Goal: Information Seeking & Learning: Find contact information

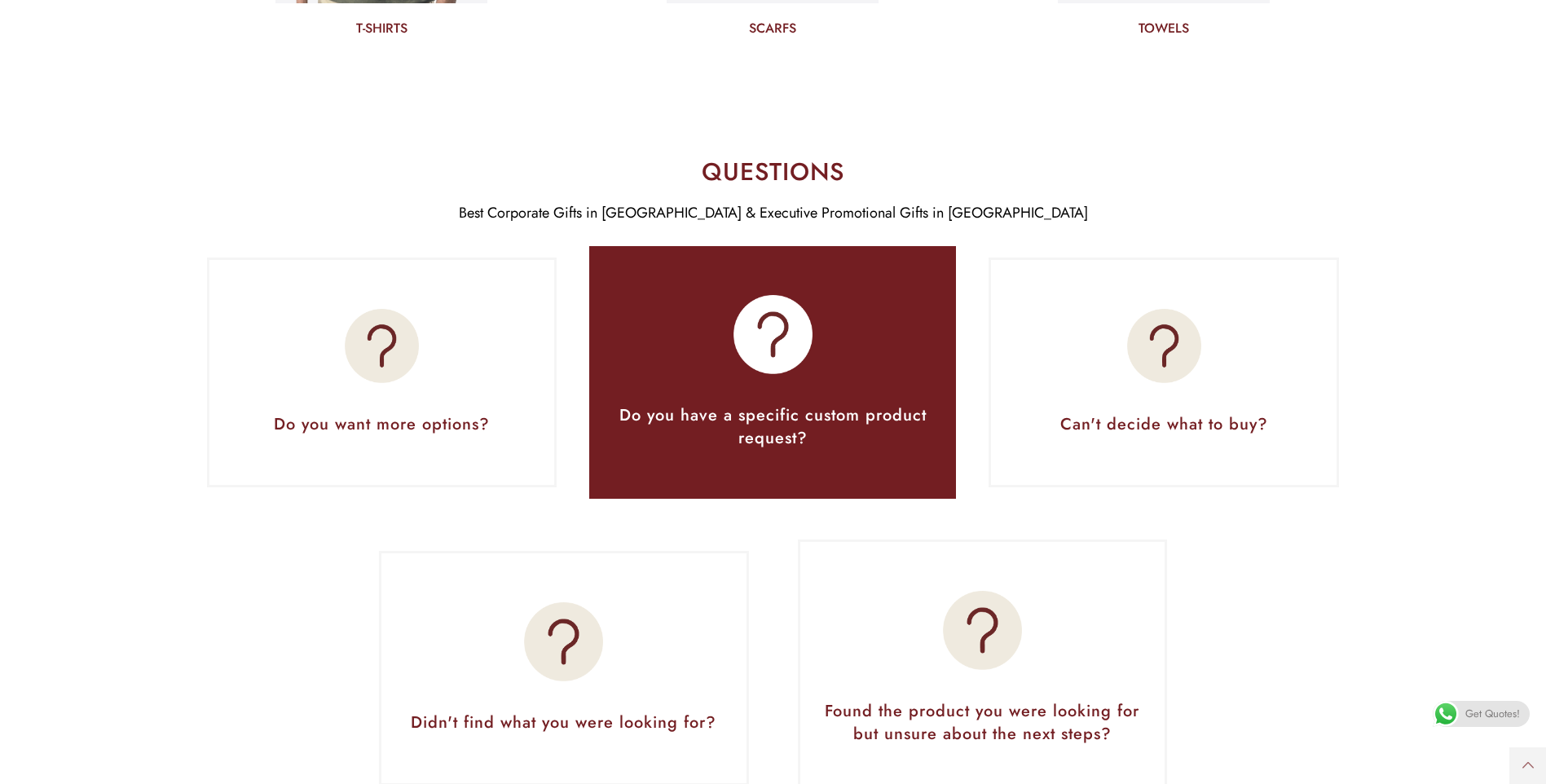
scroll to position [6843, 0]
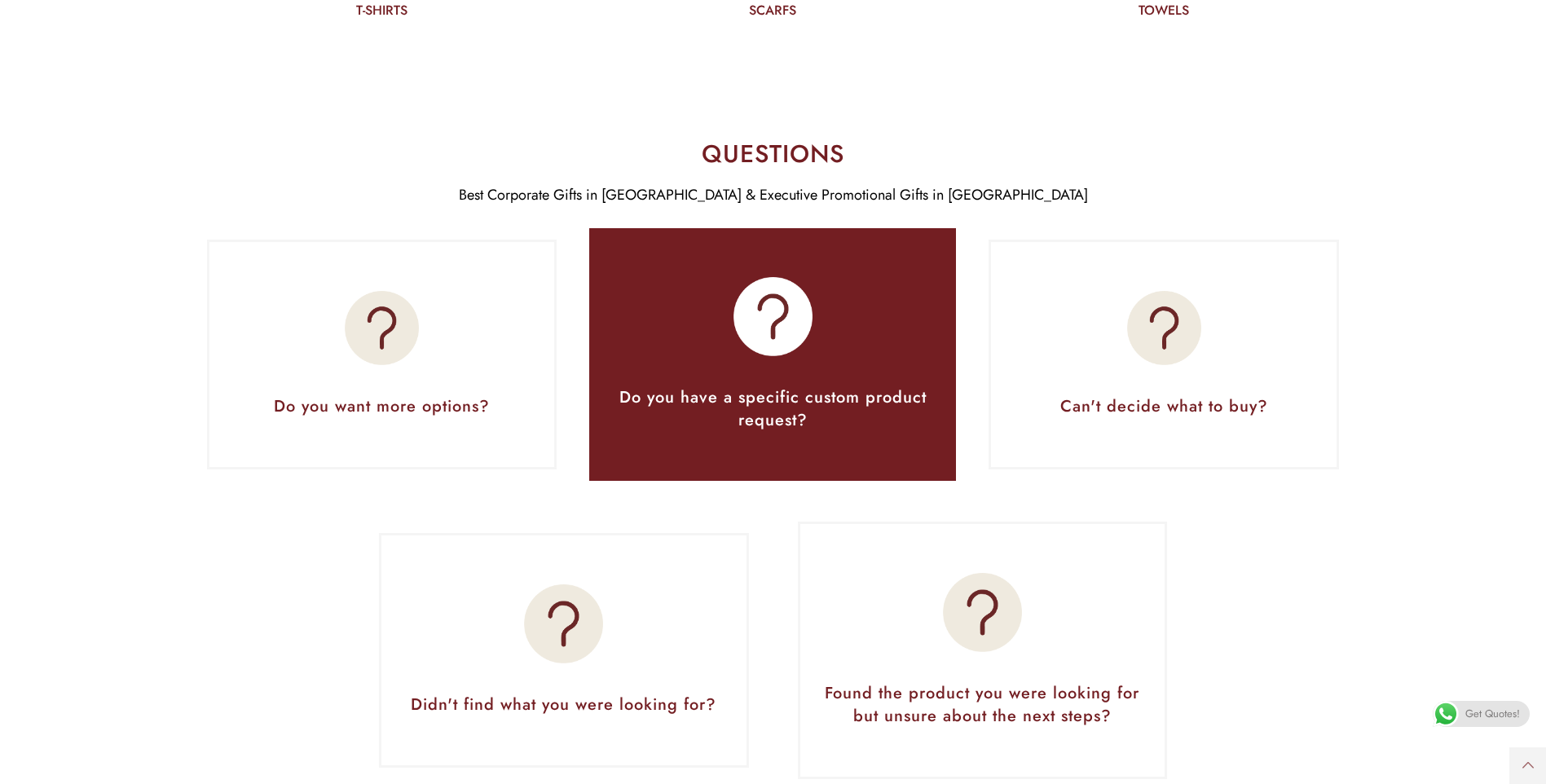
click at [461, 450] on div "Do you want more options?" at bounding box center [382, 354] width 351 height 230
click at [405, 329] on img at bounding box center [381, 328] width 74 height 74
click at [707, 371] on div "Do you have a specific custom product request?" at bounding box center [773, 354] width 318 height 155
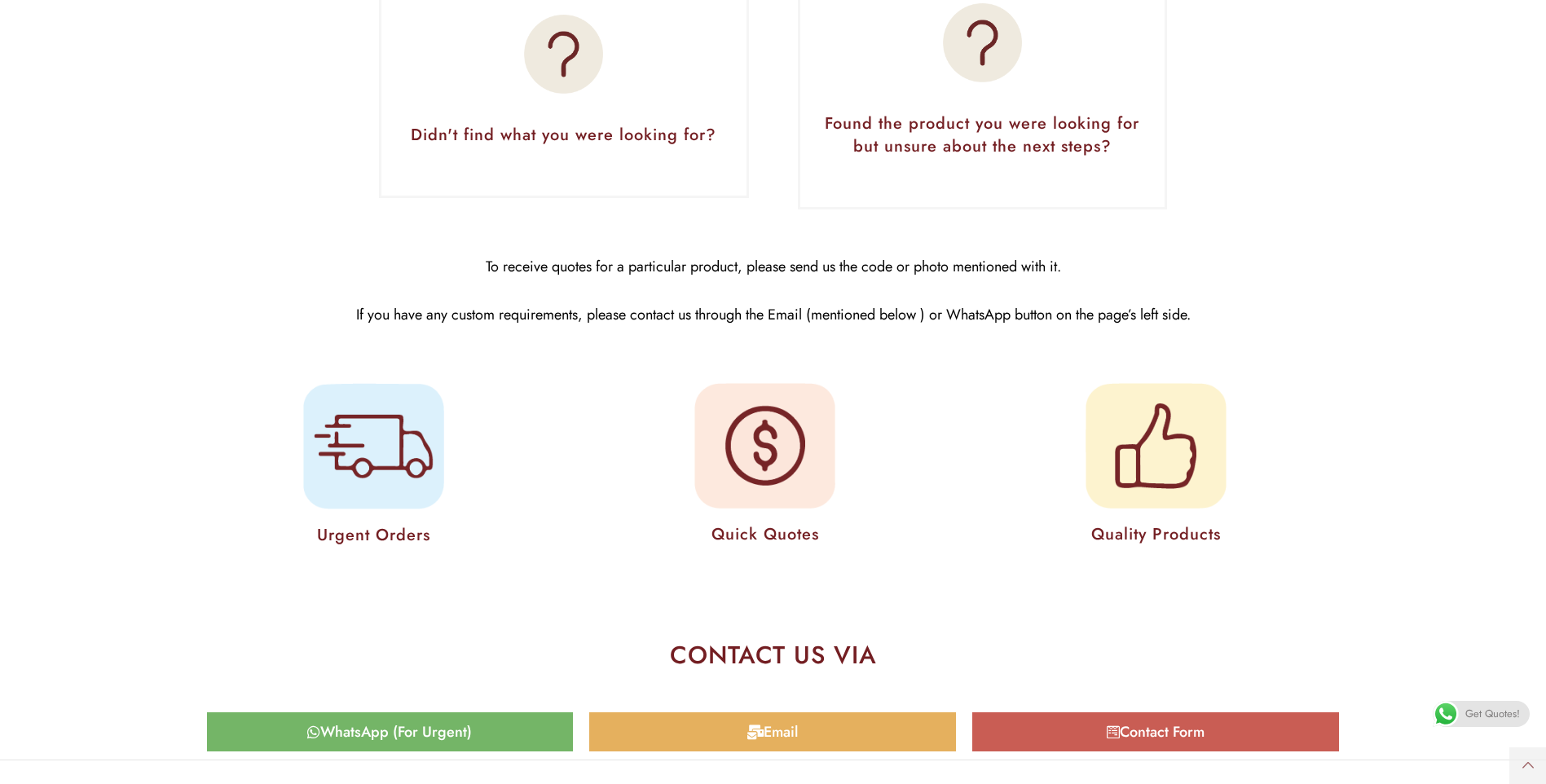
scroll to position [7413, 0]
click at [758, 472] on img at bounding box center [765, 444] width 141 height 126
click at [335, 467] on img at bounding box center [373, 445] width 141 height 127
click at [1174, 458] on img at bounding box center [1156, 444] width 141 height 126
click at [1011, 461] on figure "Quality Products" at bounding box center [1156, 466] width 375 height 177
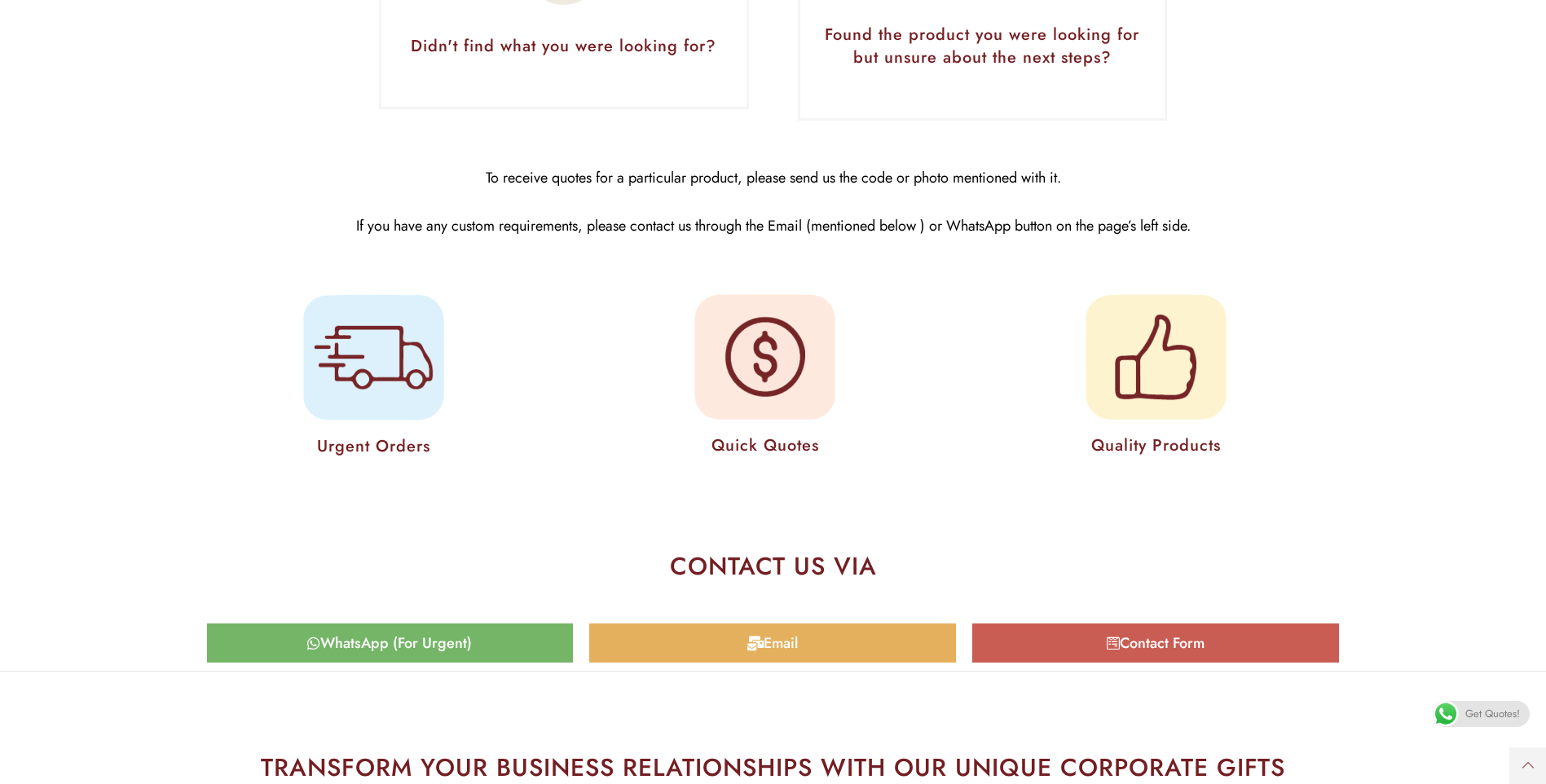
scroll to position [7658, 0]
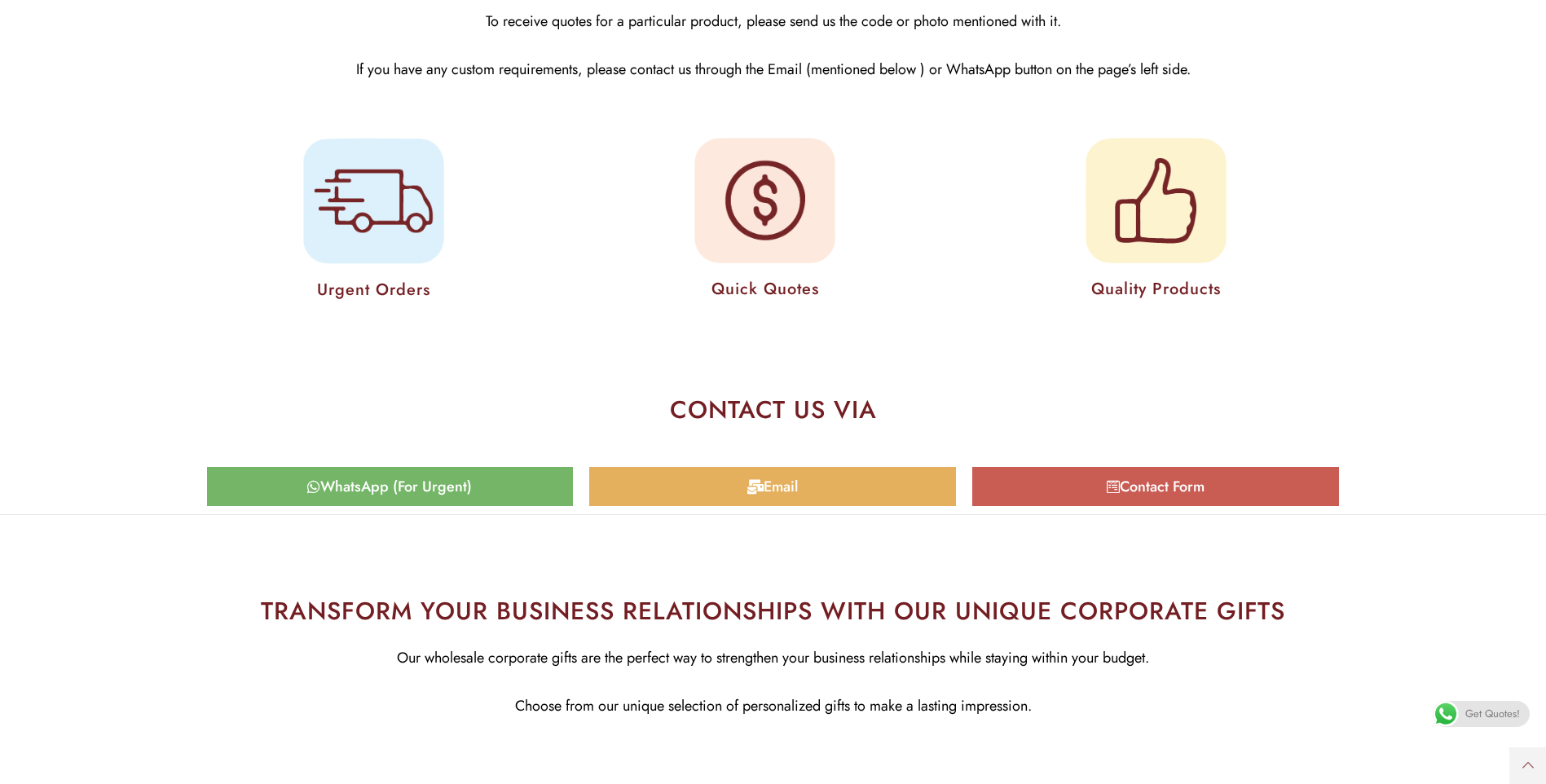
click at [1081, 498] on link "Contact Form" at bounding box center [1156, 487] width 366 height 40
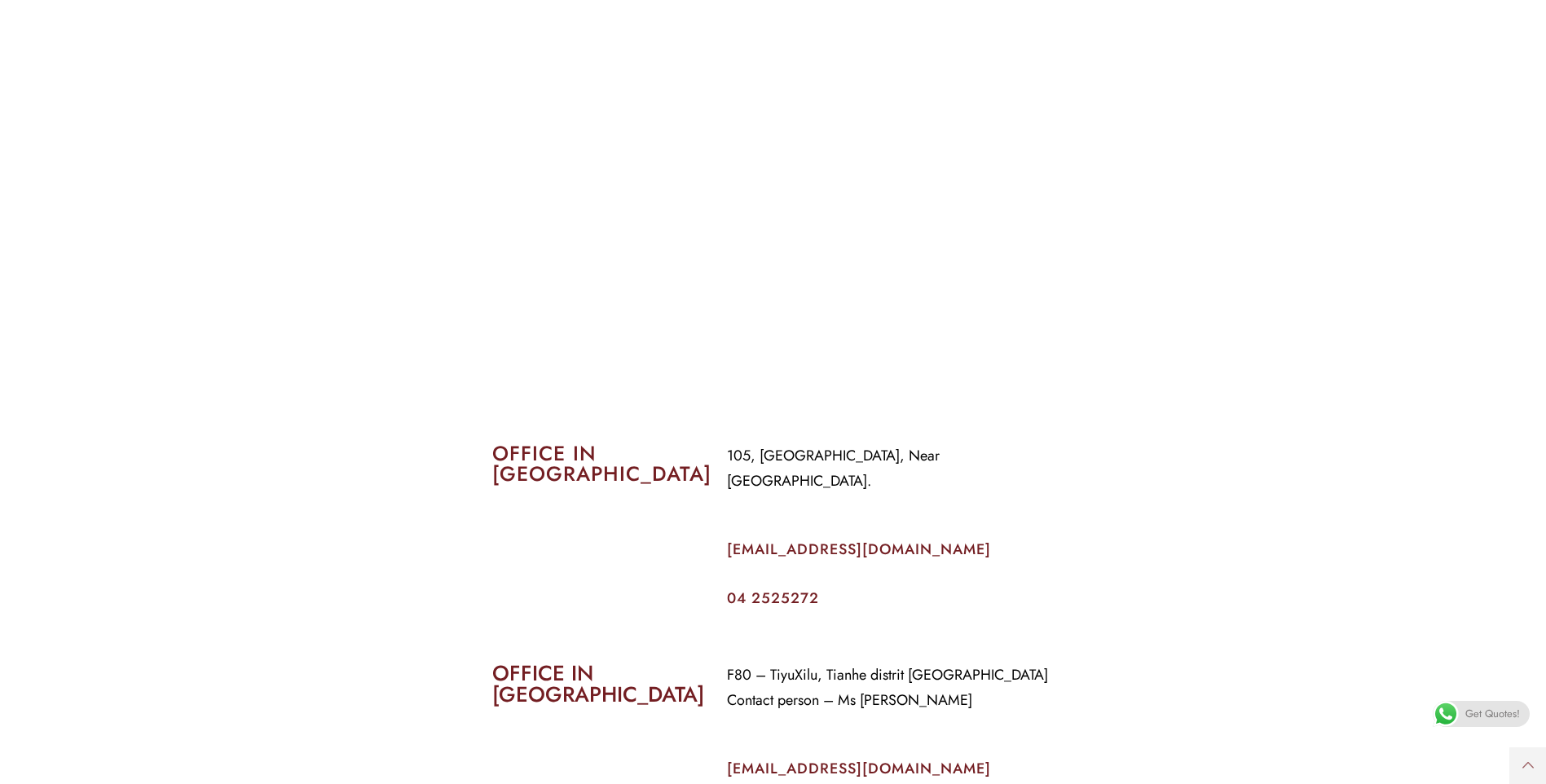
scroll to position [407, 0]
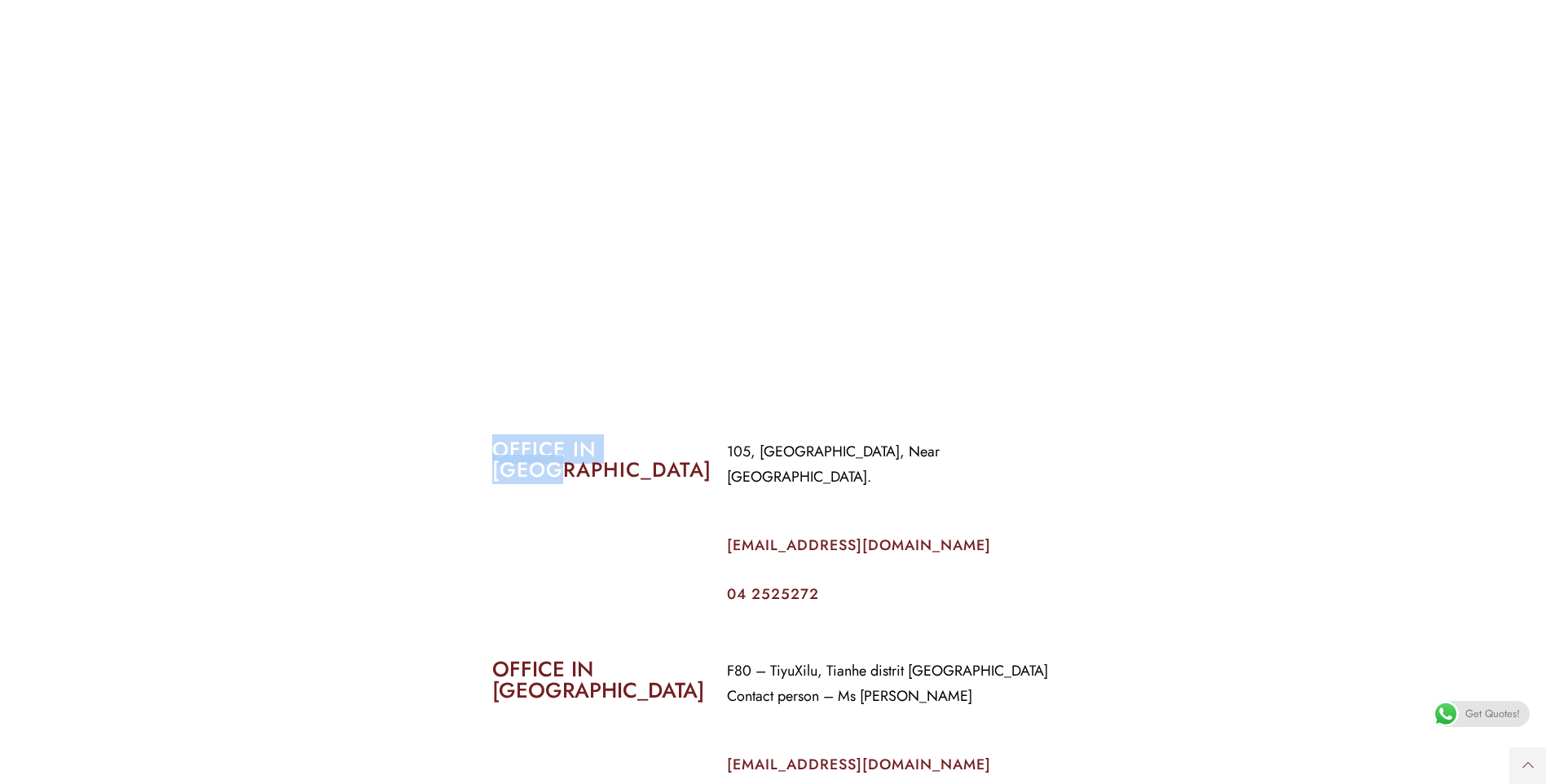
drag, startPoint x: 495, startPoint y: 448, endPoint x: 670, endPoint y: 452, distance: 175.0
click at [670, 452] on h2 "OFFICE IN [GEOGRAPHIC_DATA]" at bounding box center [597, 459] width 210 height 41
click at [1002, 533] on p "[EMAIL_ADDRESS][DOMAIN_NAME]" at bounding box center [890, 545] width 328 height 26
drag, startPoint x: 499, startPoint y: 448, endPoint x: 682, endPoint y: 446, distance: 183.0
click at [682, 446] on h2 "OFFICE IN [GEOGRAPHIC_DATA]" at bounding box center [597, 459] width 210 height 41
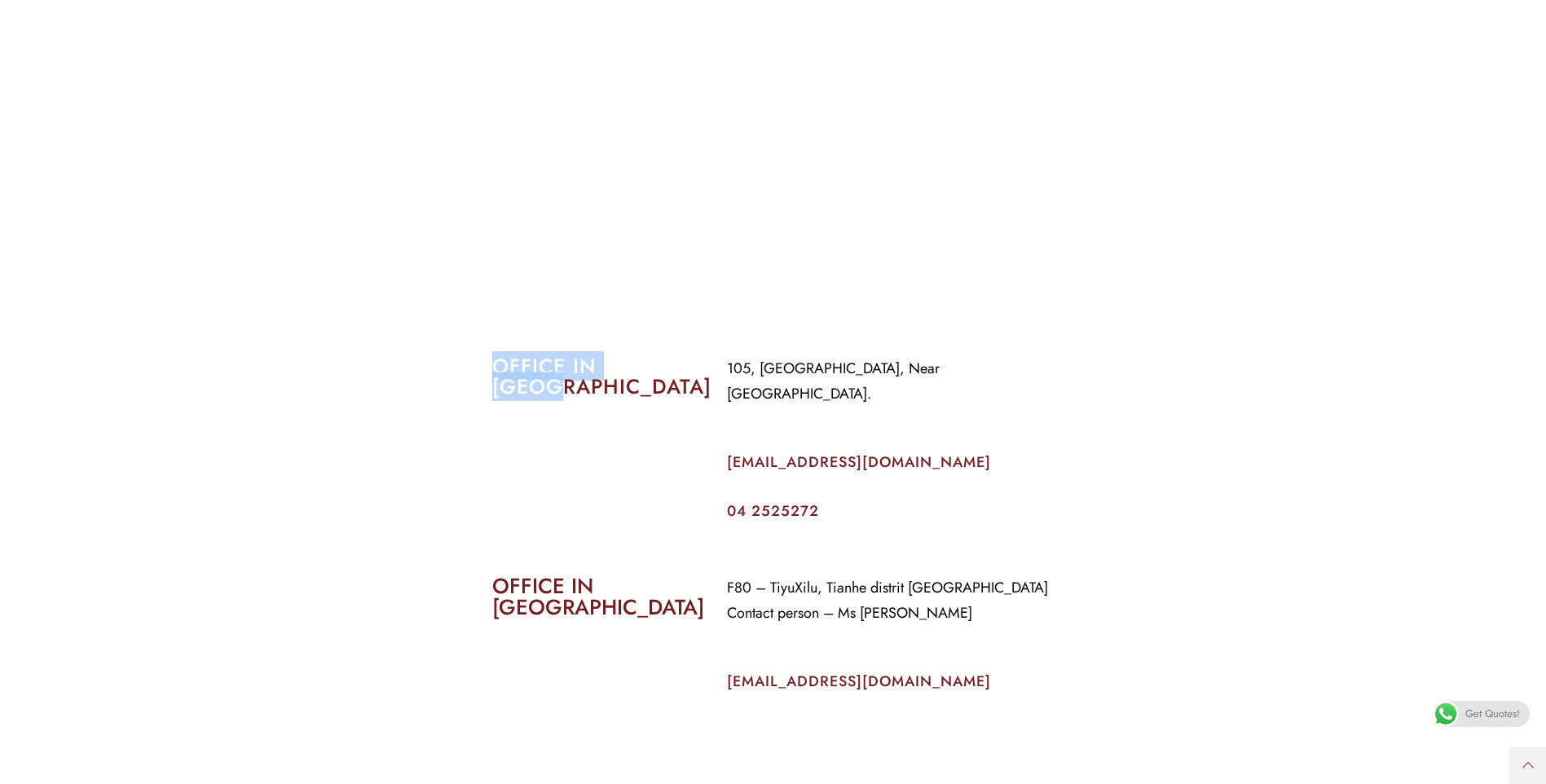
scroll to position [489, 0]
click at [577, 603] on div "OFFICE IN [GEOGRAPHIC_DATA]" at bounding box center [597, 647] width 235 height 166
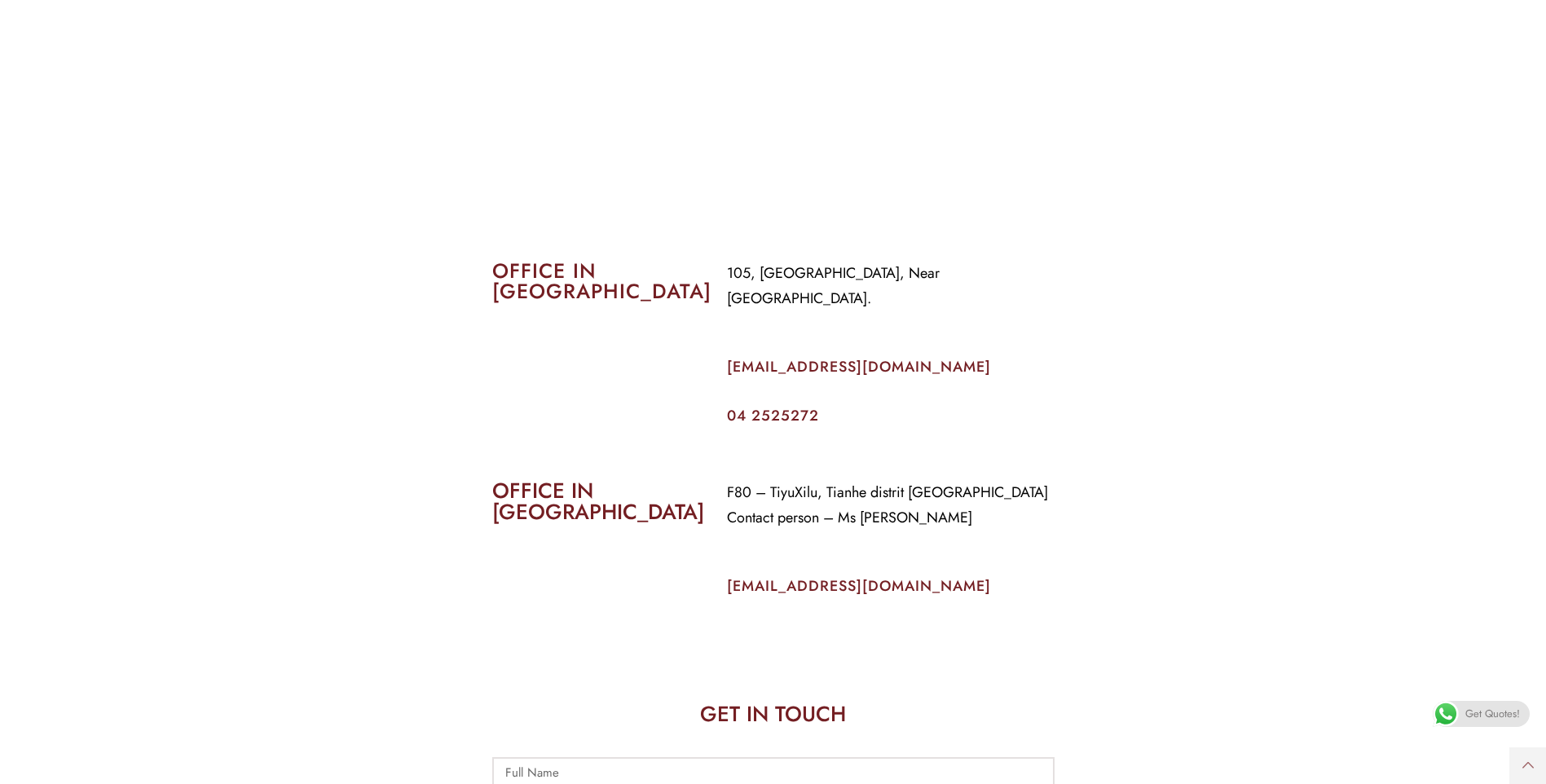
scroll to position [570, 0]
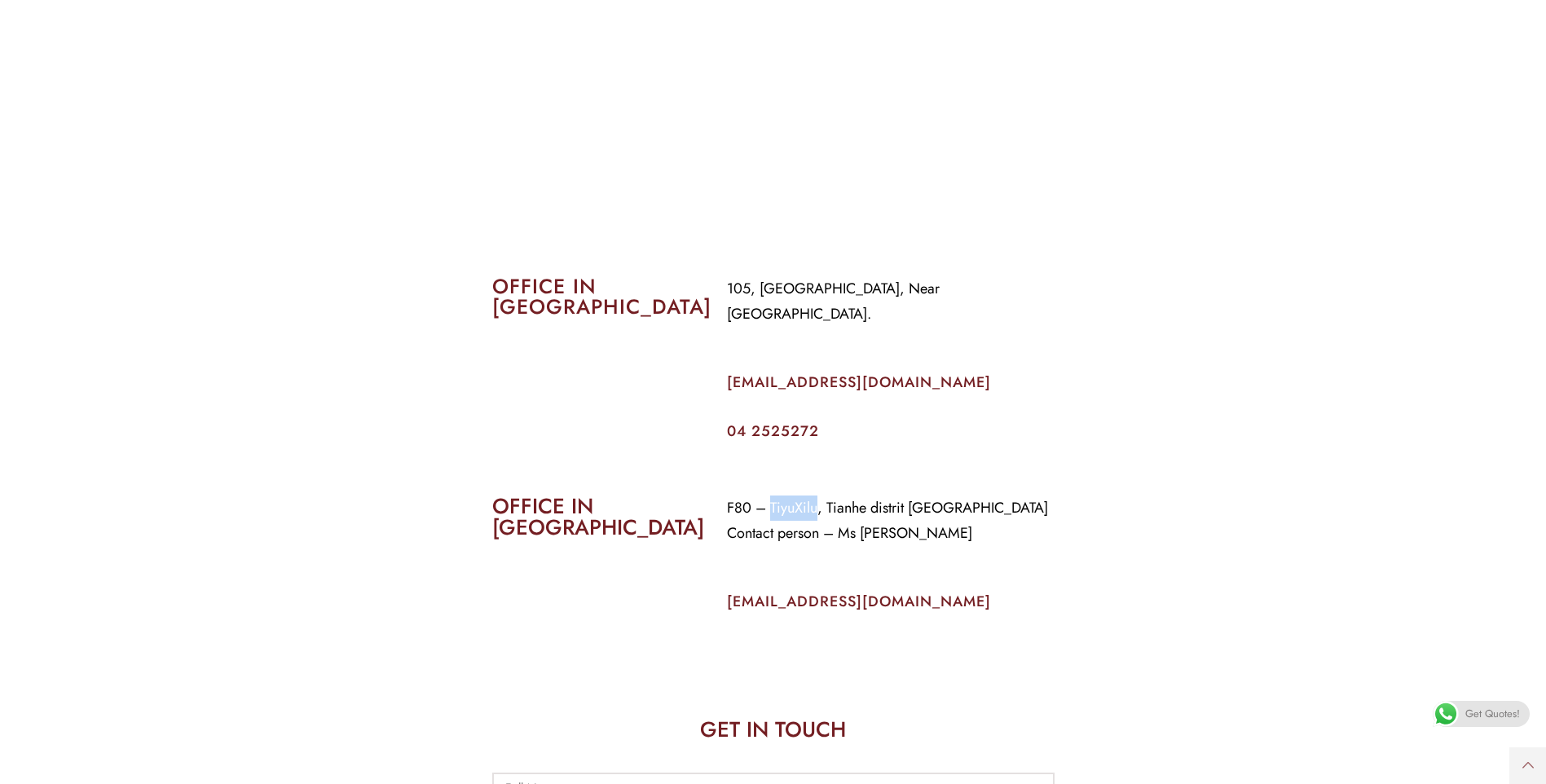
drag, startPoint x: 773, startPoint y: 483, endPoint x: 817, endPoint y: 480, distance: 44.1
click at [817, 495] on p "F80 – TiyuXilu, Tianhe distrit [GEOGRAPHIC_DATA] Contact person – Ms [PERSON_NA…" at bounding box center [890, 520] width 328 height 50
copy p "TiyuXilu"
drag, startPoint x: 829, startPoint y: 481, endPoint x: 990, endPoint y: 476, distance: 161.1
click at [990, 495] on p "F80 – TiyuXilu, Tianhe distrit [GEOGRAPHIC_DATA] Contact person – Ms [PERSON_NA…" at bounding box center [890, 520] width 328 height 50
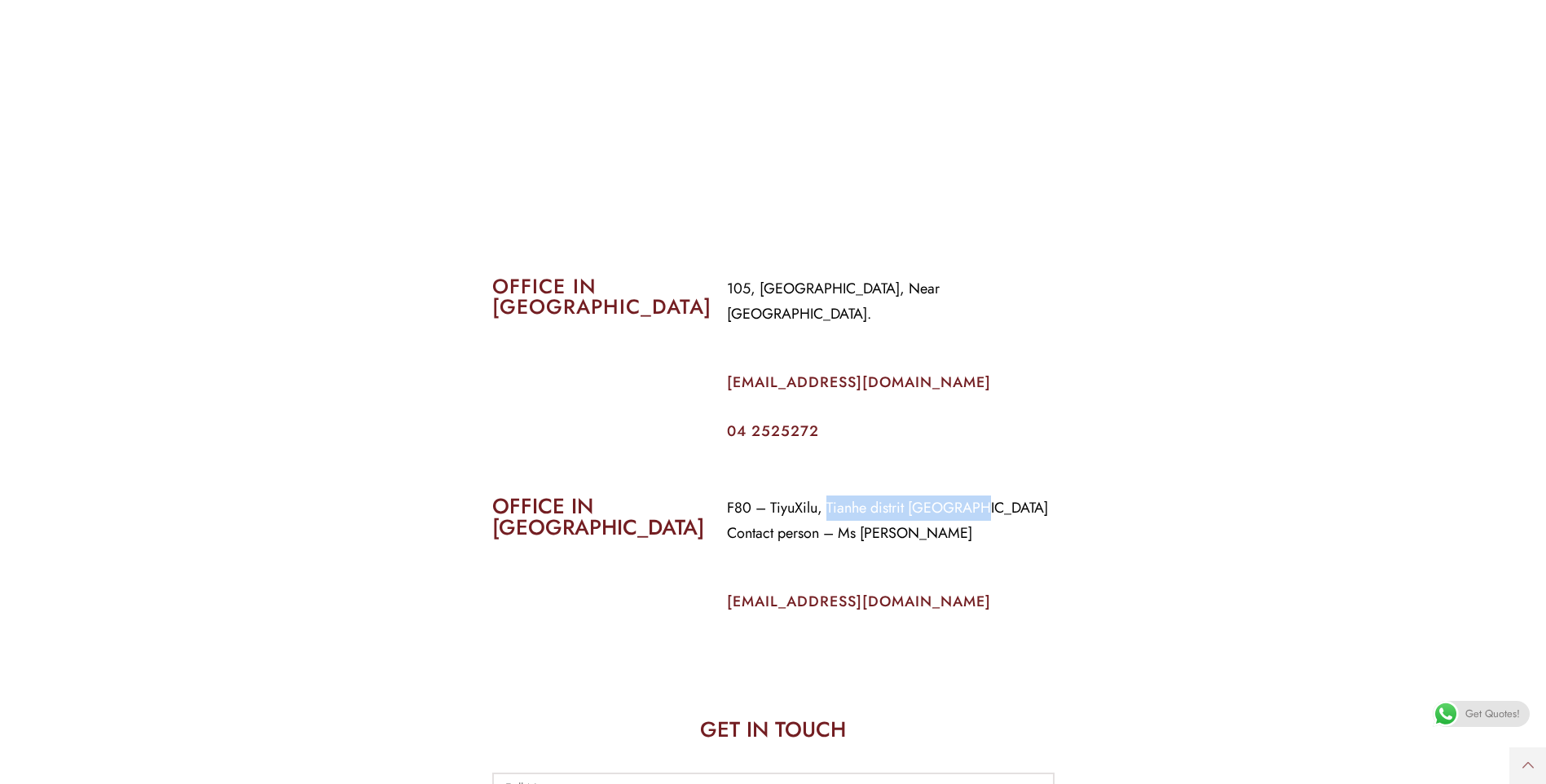
copy p "Tianhe distrit [GEOGRAPHIC_DATA]"
drag, startPoint x: 729, startPoint y: 481, endPoint x: 747, endPoint y: 481, distance: 18.0
click at [747, 495] on p "F80 – TiyuXilu, Tianhe distrit [GEOGRAPHIC_DATA] Contact person – Ms [PERSON_NA…" at bounding box center [890, 520] width 328 height 50
copy p "F80"
